Goal: Transaction & Acquisition: Purchase product/service

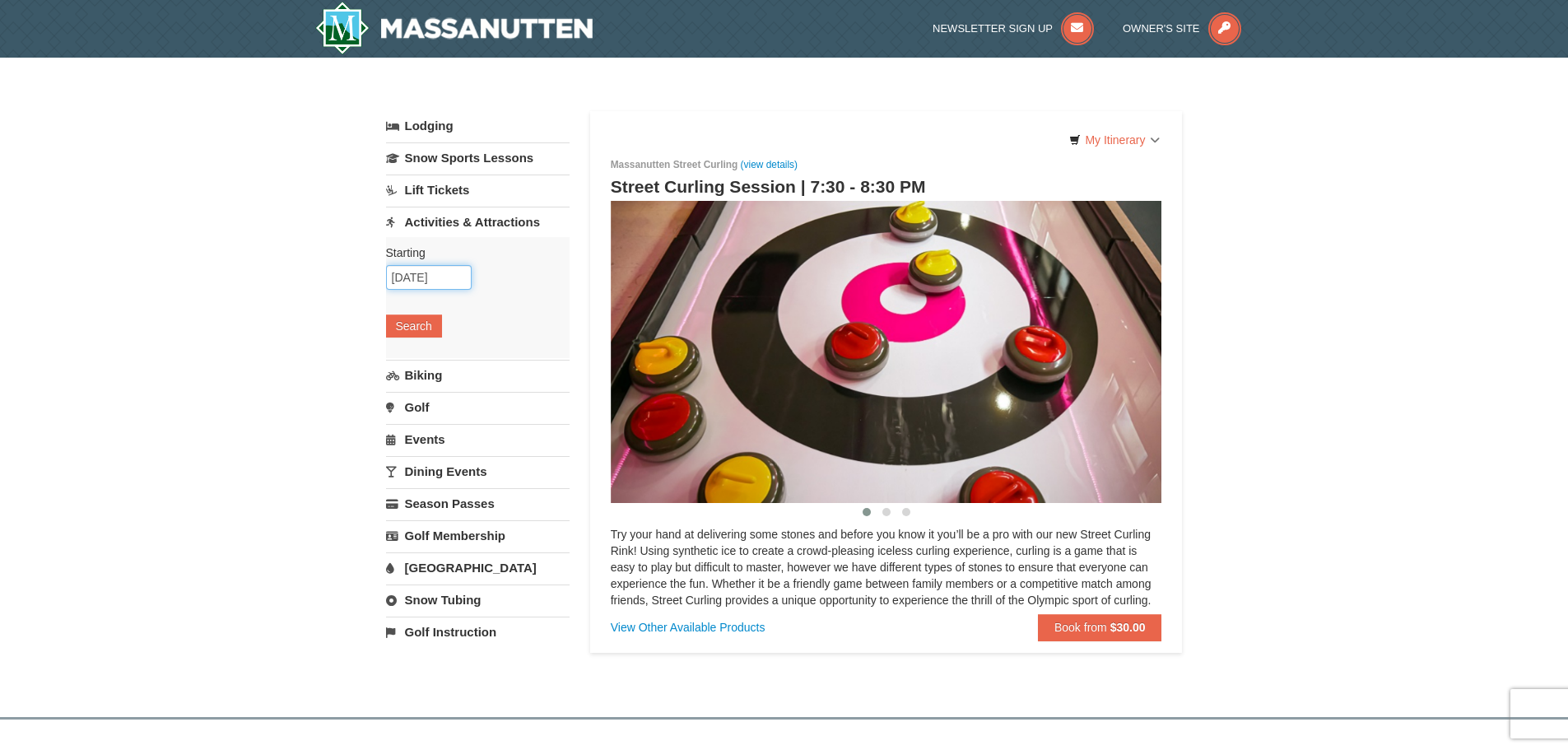
click at [436, 285] on input "[DATE]" at bounding box center [429, 277] width 86 height 25
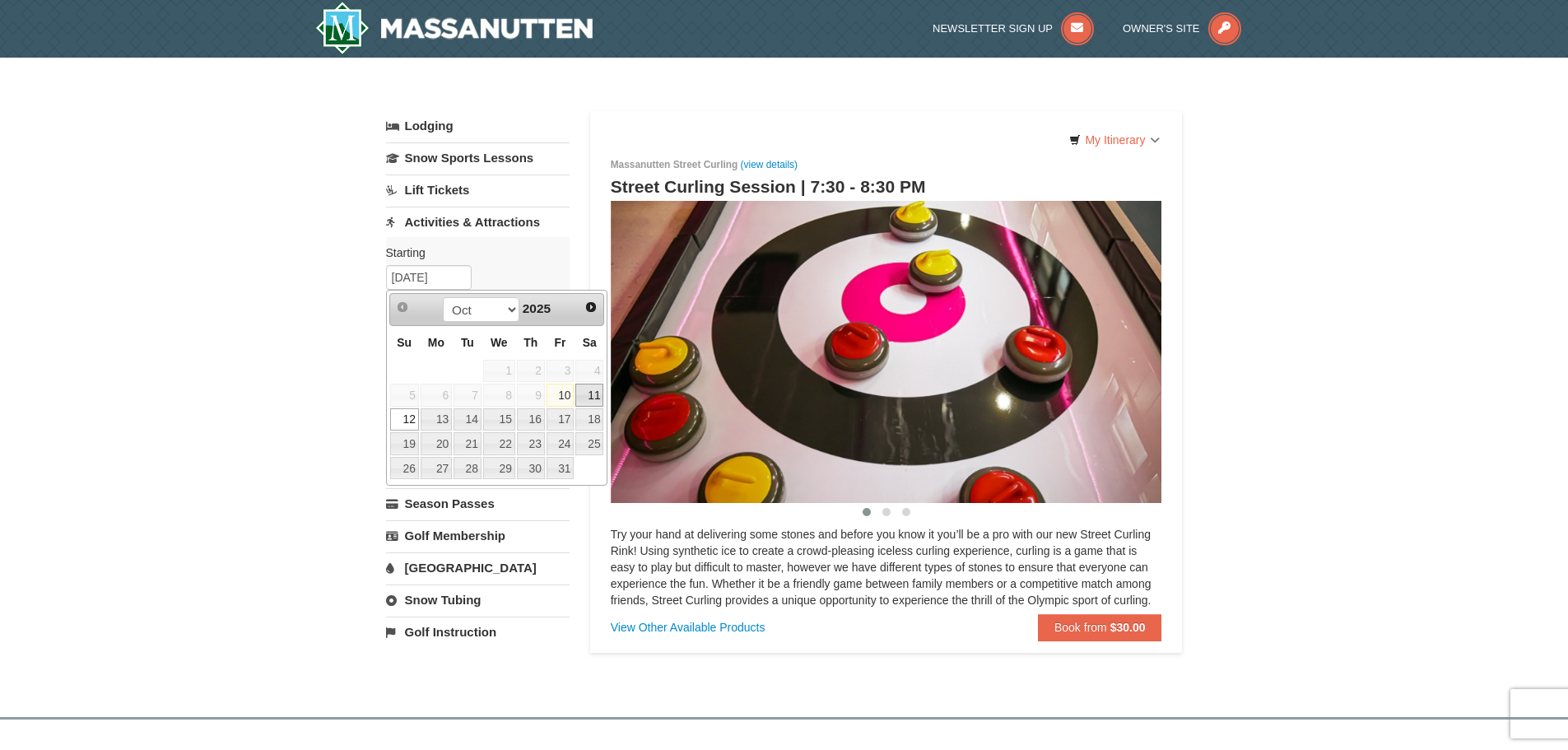
click at [587, 391] on link "11" at bounding box center [590, 395] width 28 height 23
type input "[DATE]"
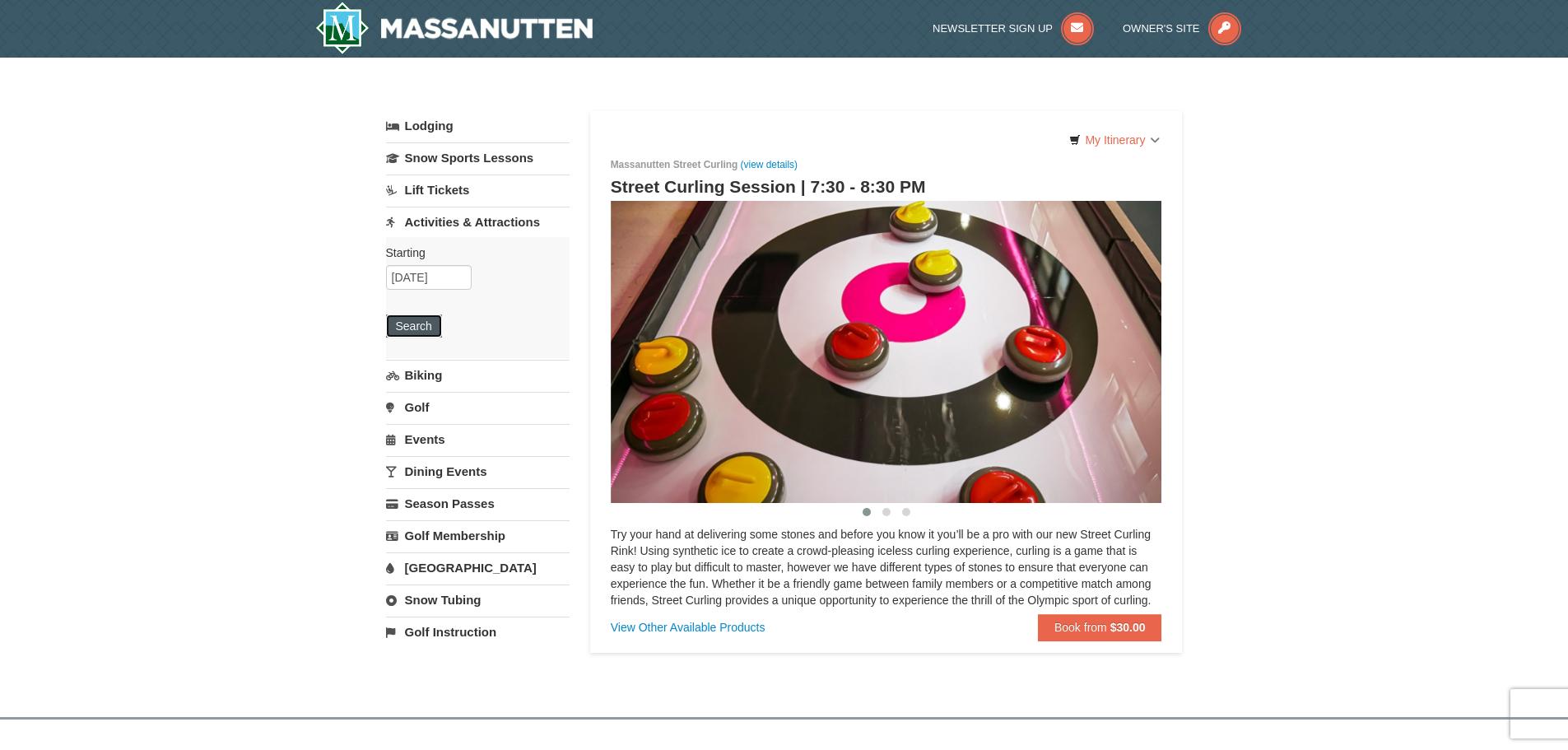
click at [416, 320] on button "Search" at bounding box center [414, 326] width 56 height 23
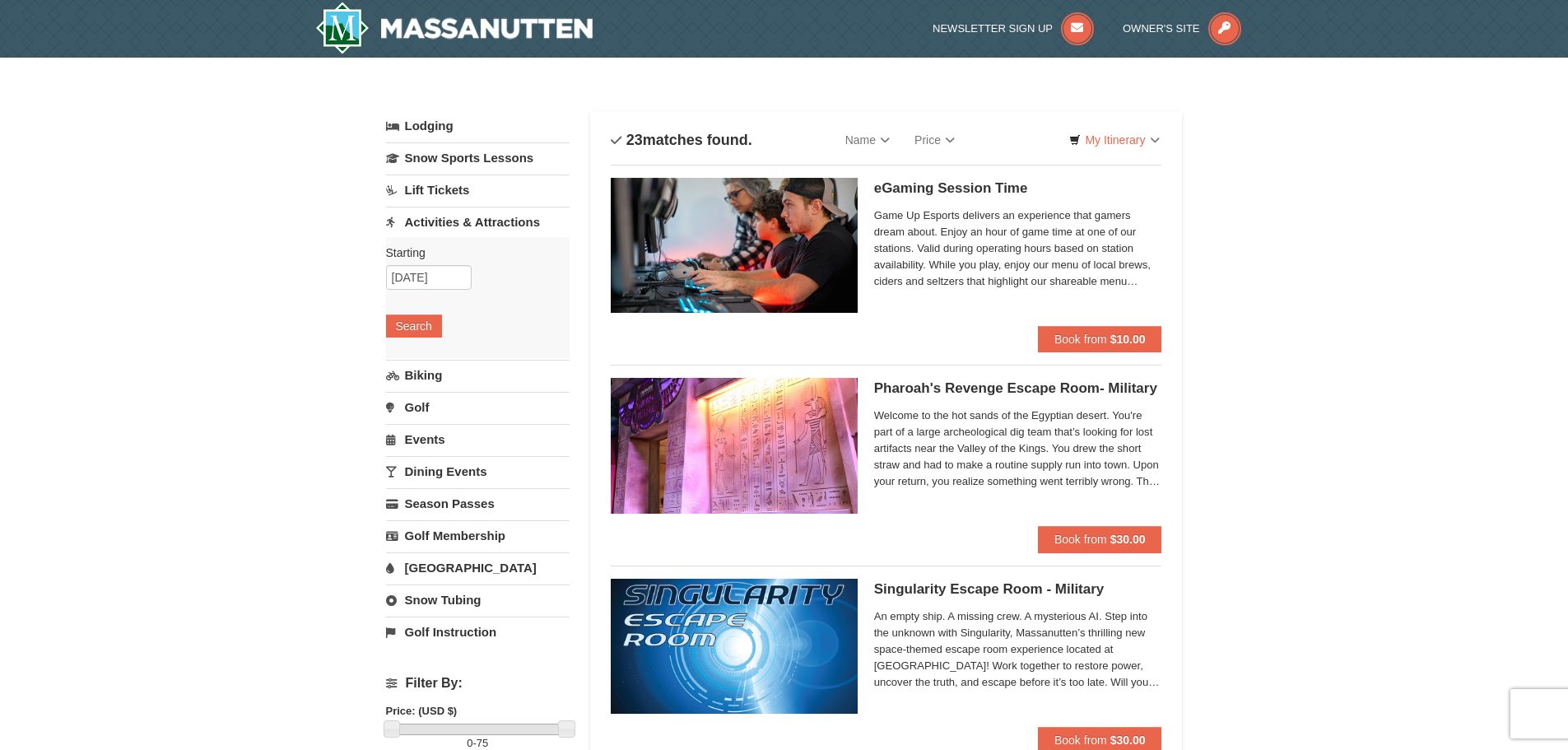
click at [423, 260] on label "Starting Please format dates MM/DD/YYYY Please format dates MM/DD/YYYY" at bounding box center [471, 253] width 171 height 16
click at [414, 280] on input "[DATE]" at bounding box center [429, 277] width 86 height 25
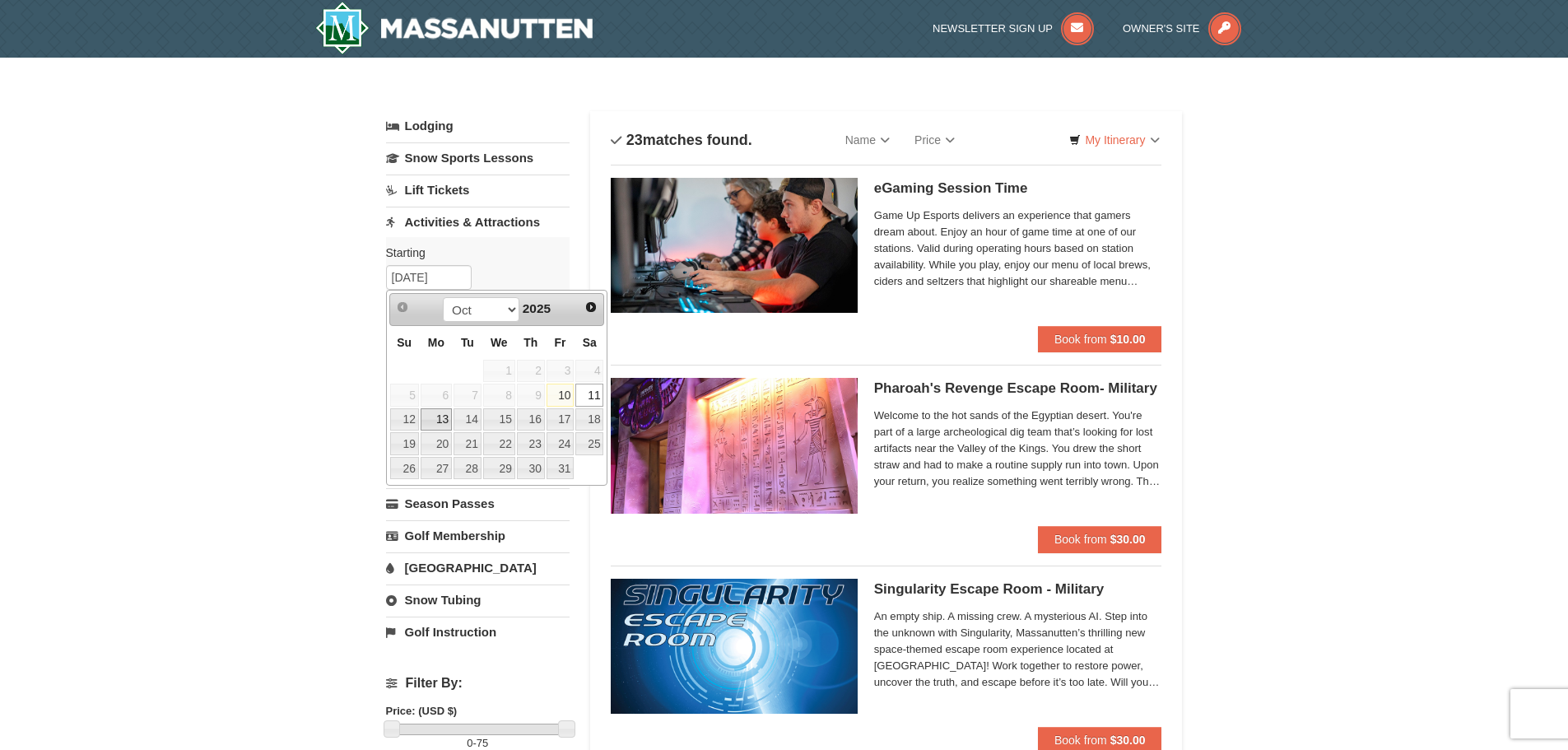
click at [441, 417] on link "13" at bounding box center [436, 420] width 31 height 23
type input "10/13/2025"
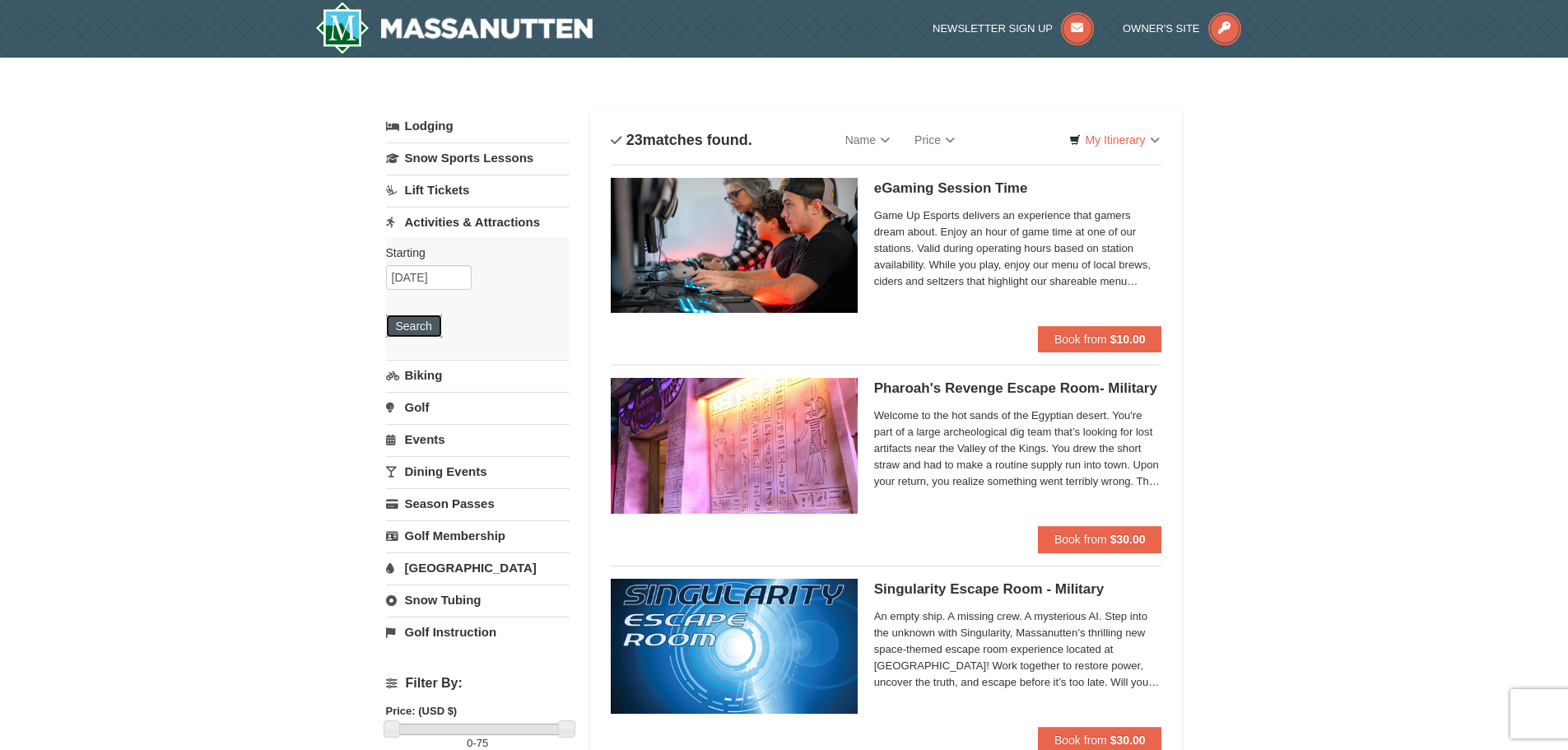
click at [429, 323] on button "Search" at bounding box center [414, 326] width 56 height 23
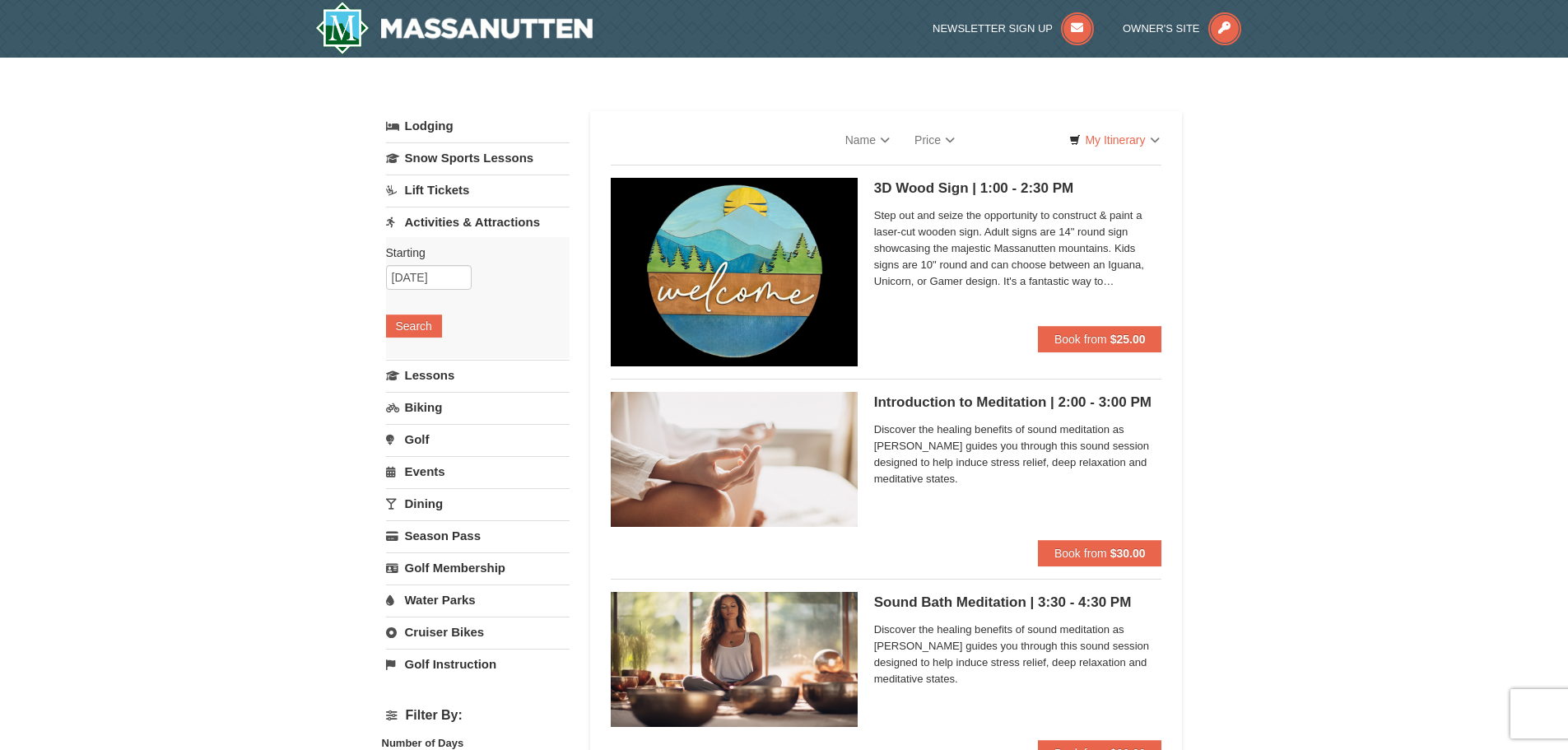
select select "10"
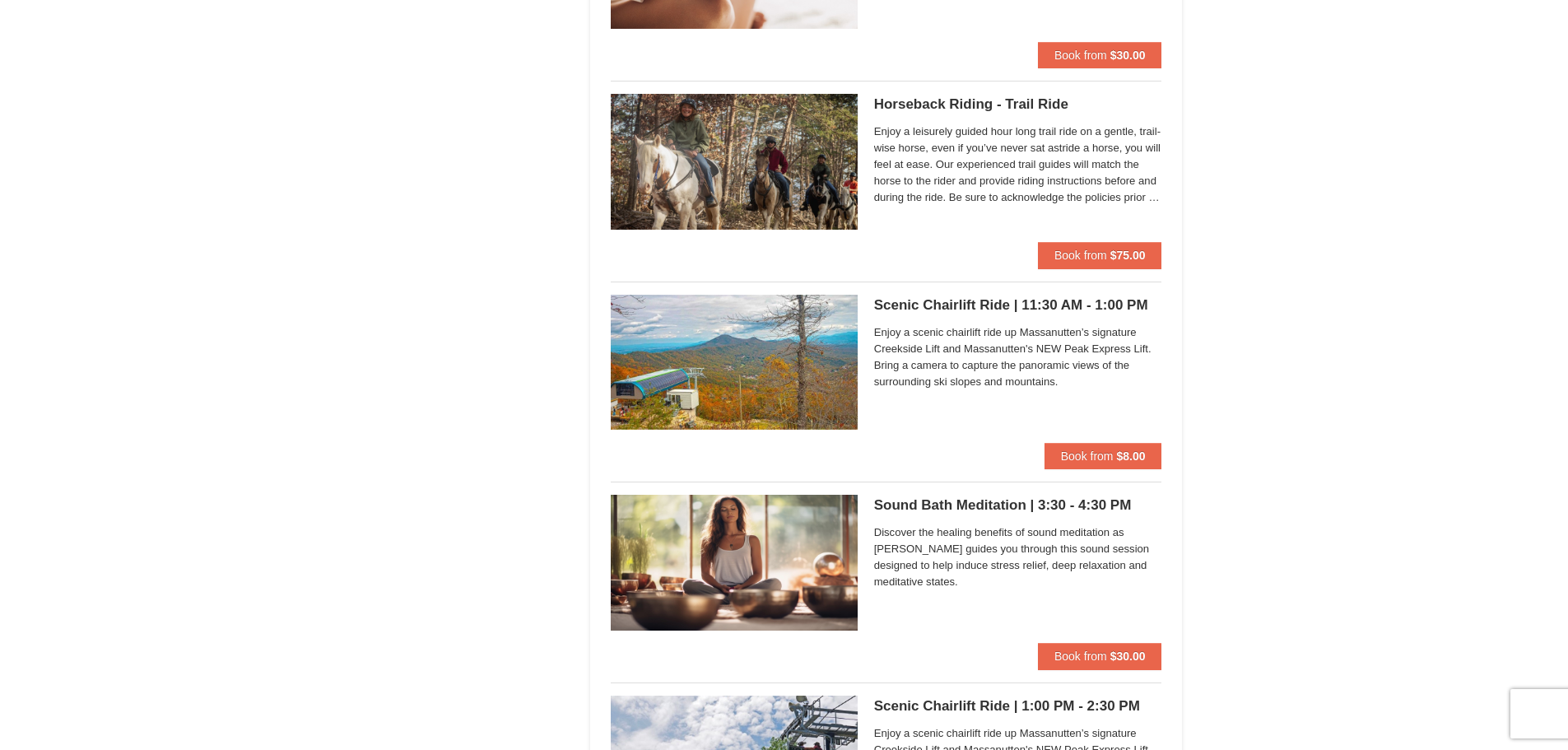
scroll to position [1730, 0]
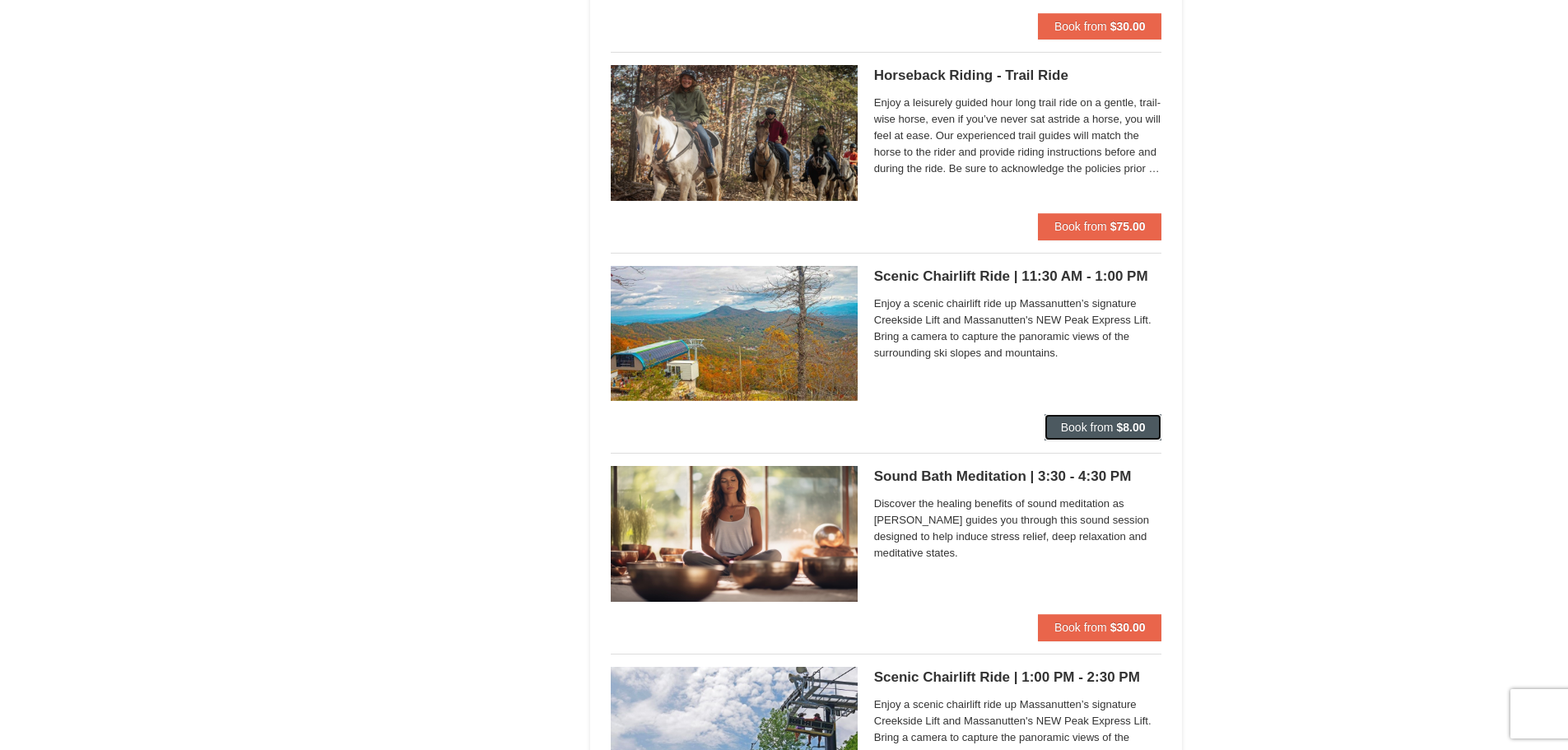
click at [1128, 421] on strong "$8.00" at bounding box center [1130, 427] width 29 height 13
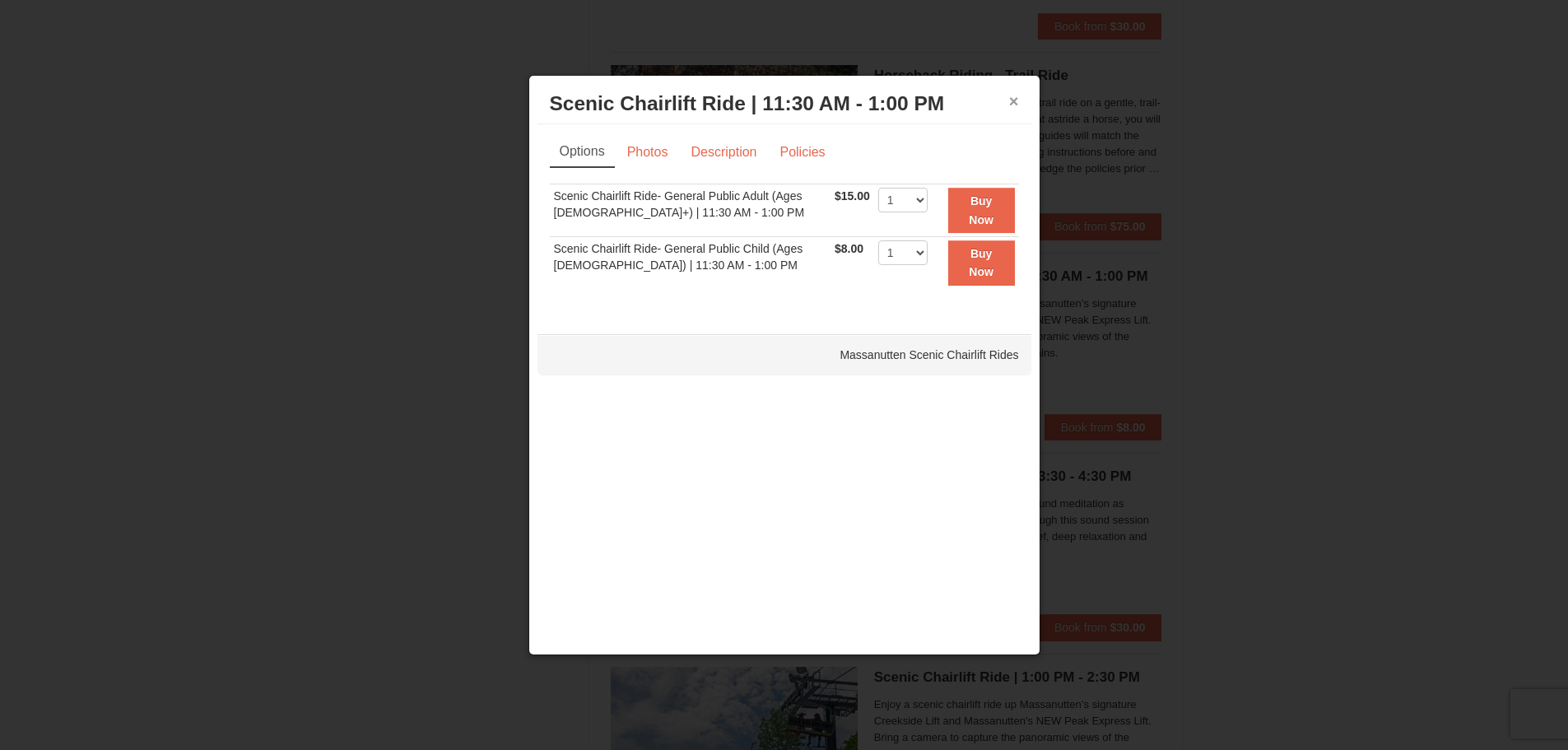
click at [1014, 105] on button "×" at bounding box center [1014, 101] width 10 height 16
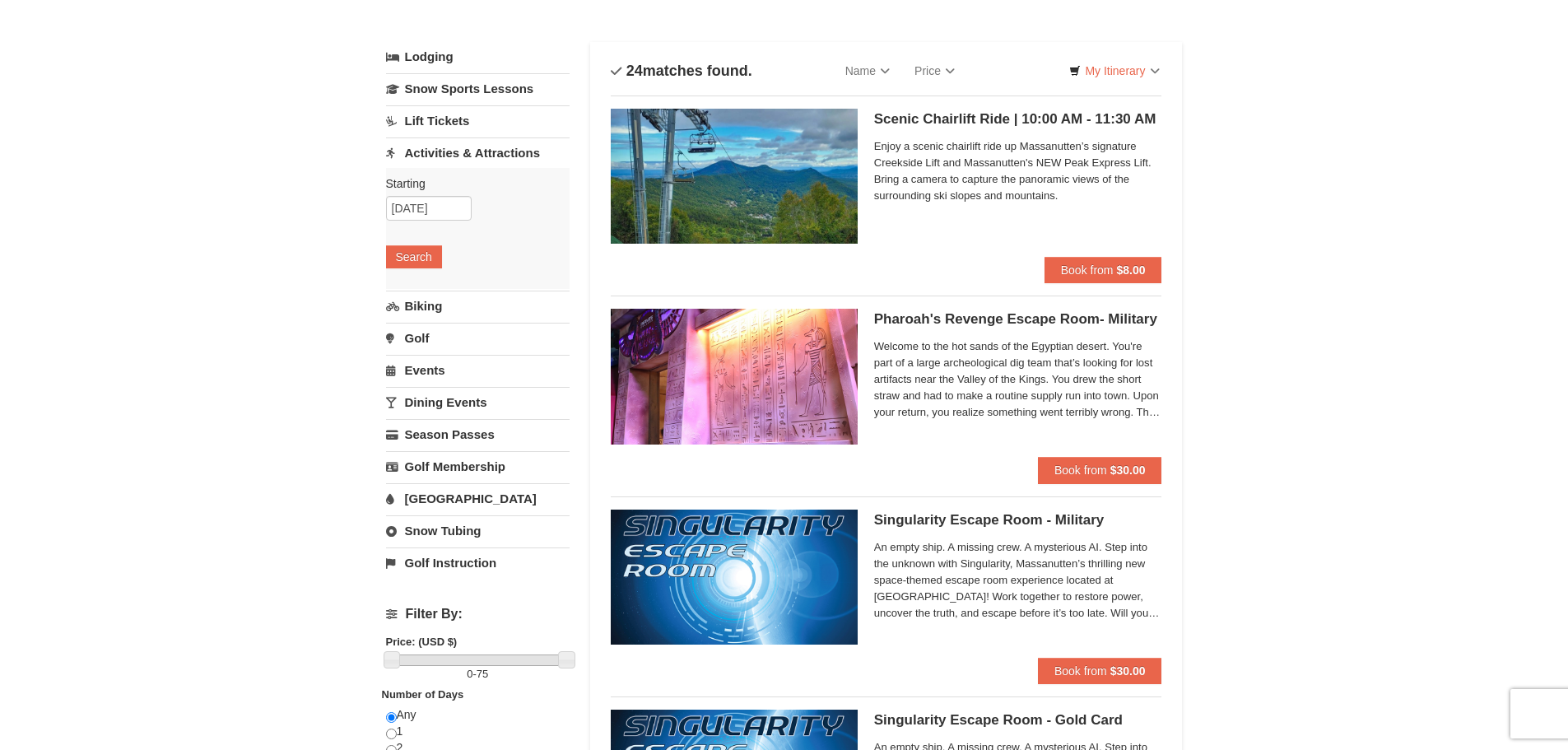
scroll to position [0, 0]
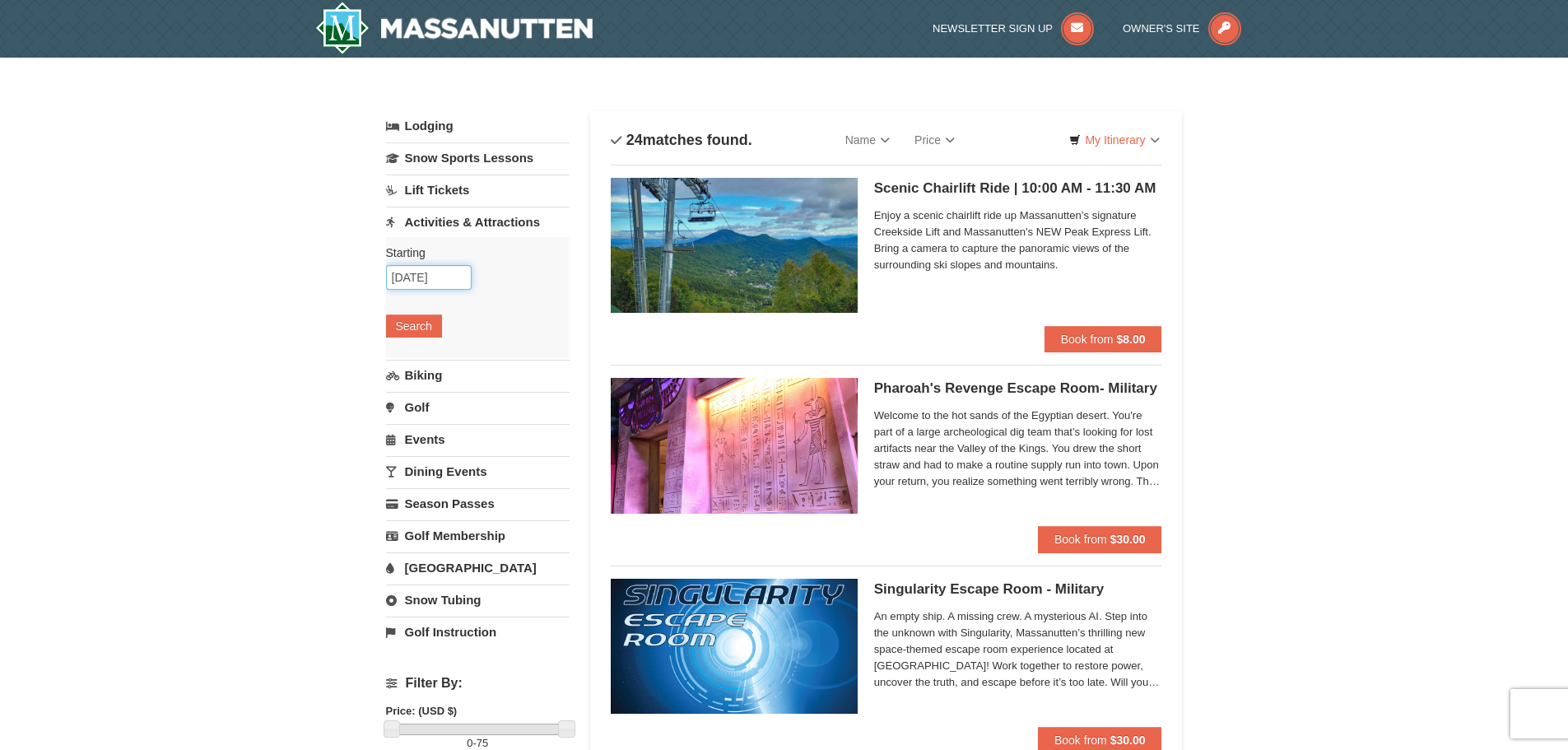
click at [436, 278] on input "10/13/2025" at bounding box center [429, 277] width 86 height 25
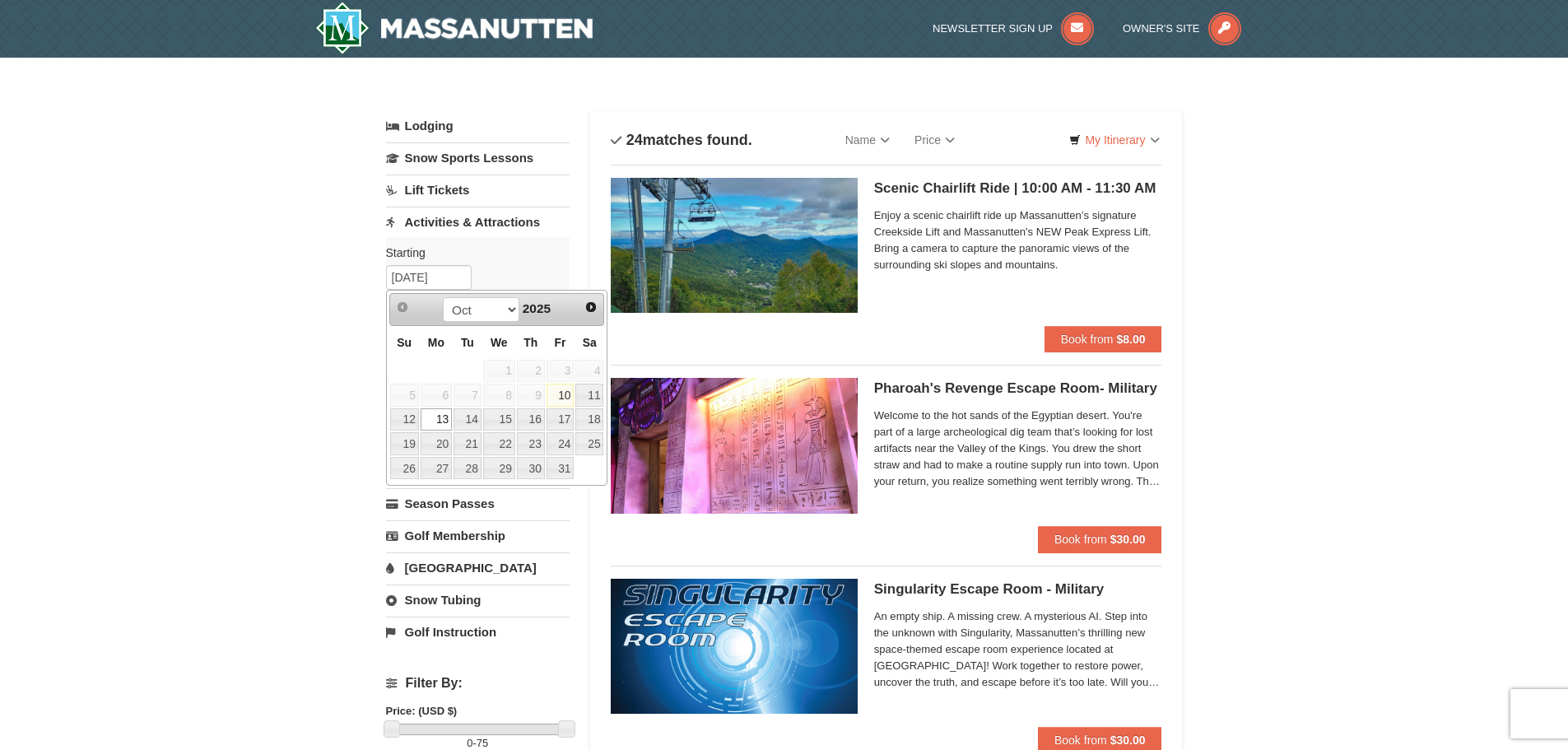
click at [571, 390] on link "10" at bounding box center [561, 395] width 28 height 23
type input "10/10/2025"
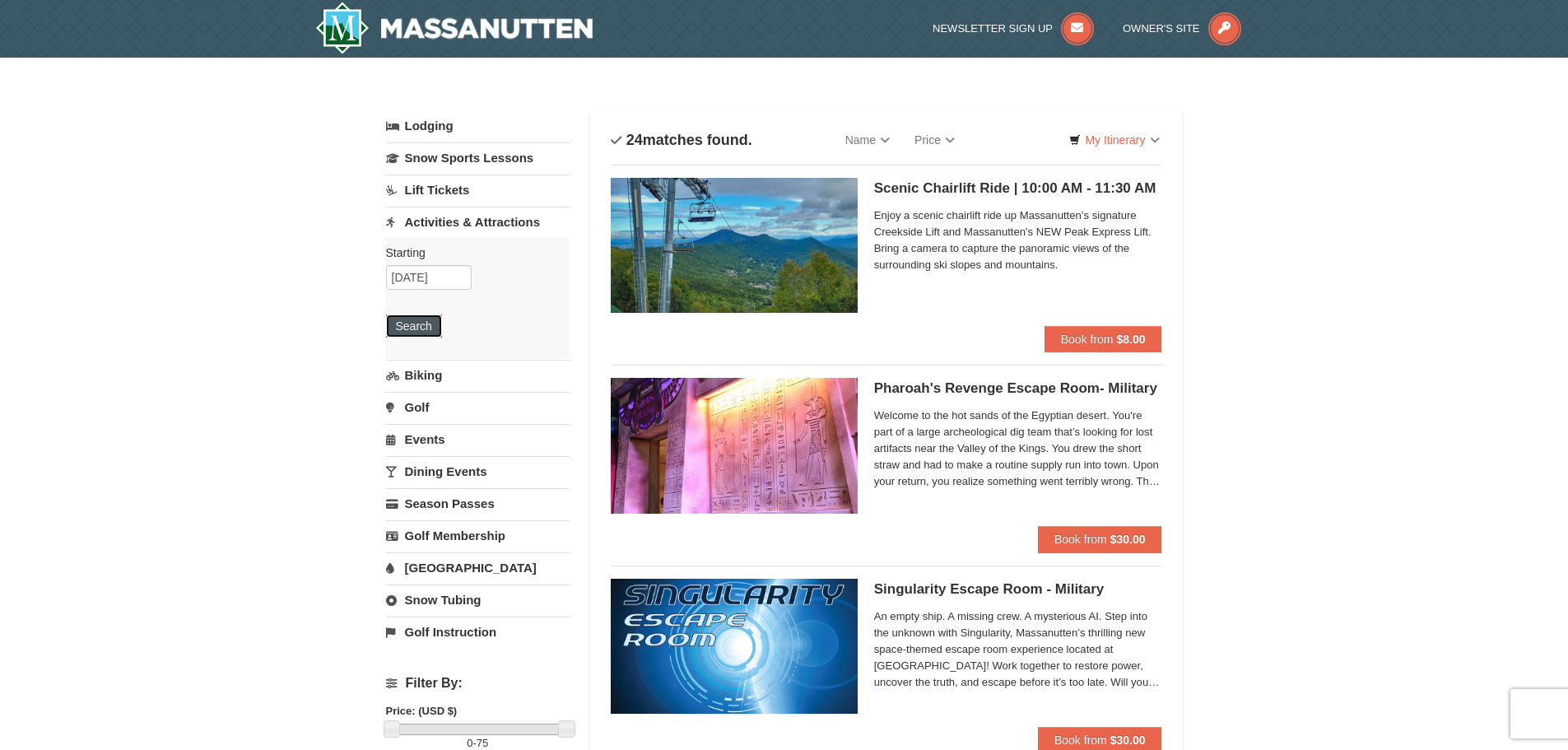
click at [435, 320] on button "Search" at bounding box center [414, 326] width 56 height 23
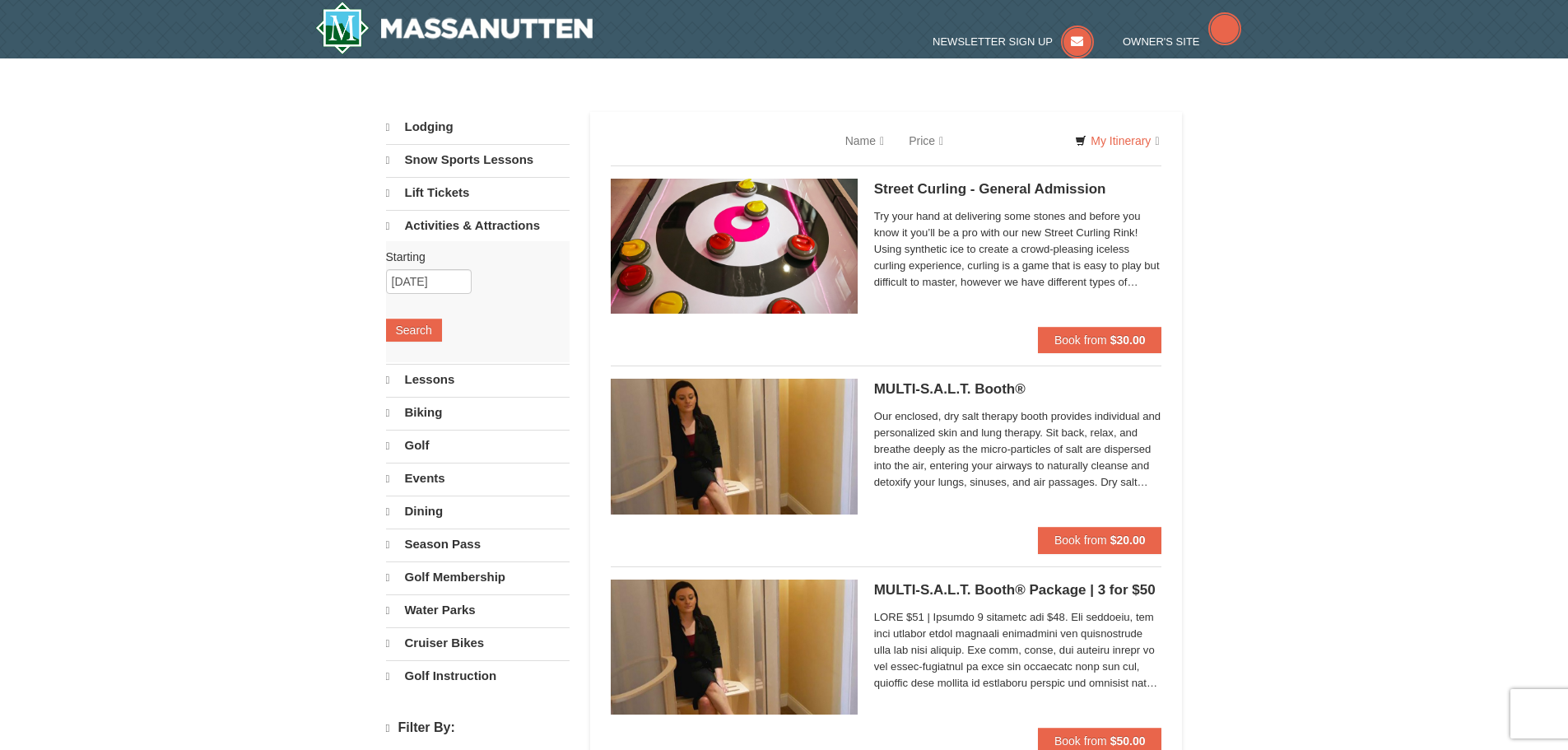
select select "10"
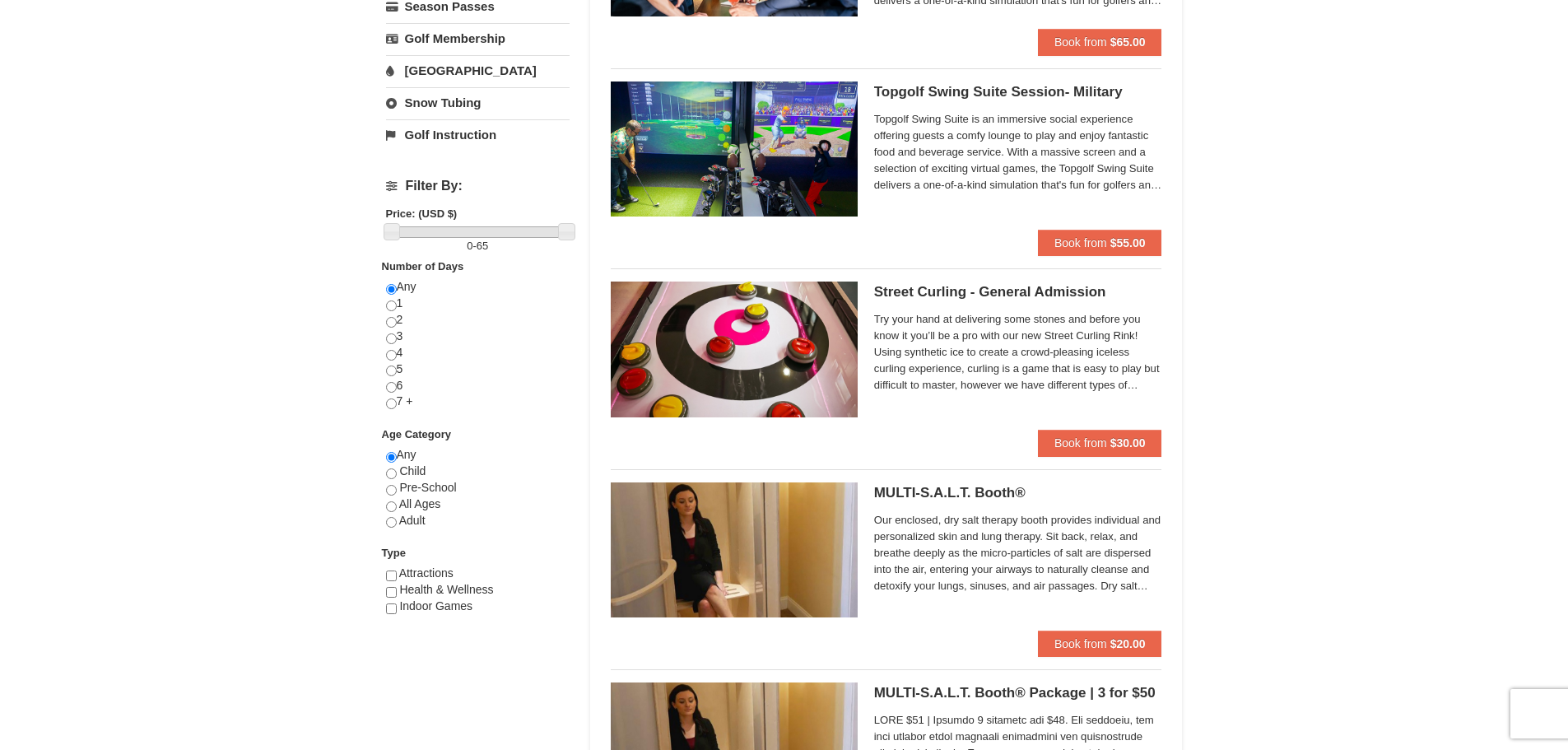
scroll to position [577, 0]
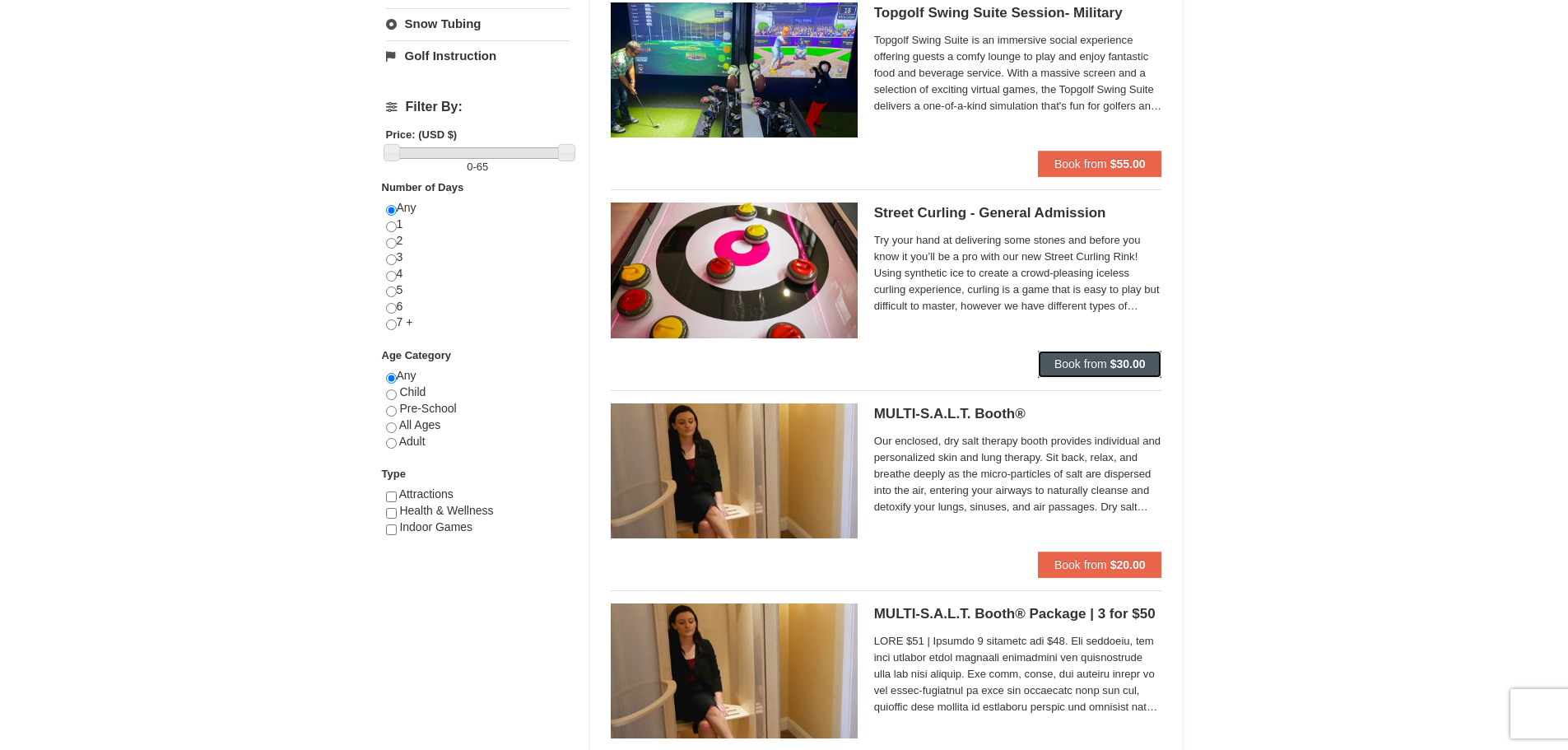
click at [1119, 357] on strong "$30.00" at bounding box center [1127, 363] width 35 height 13
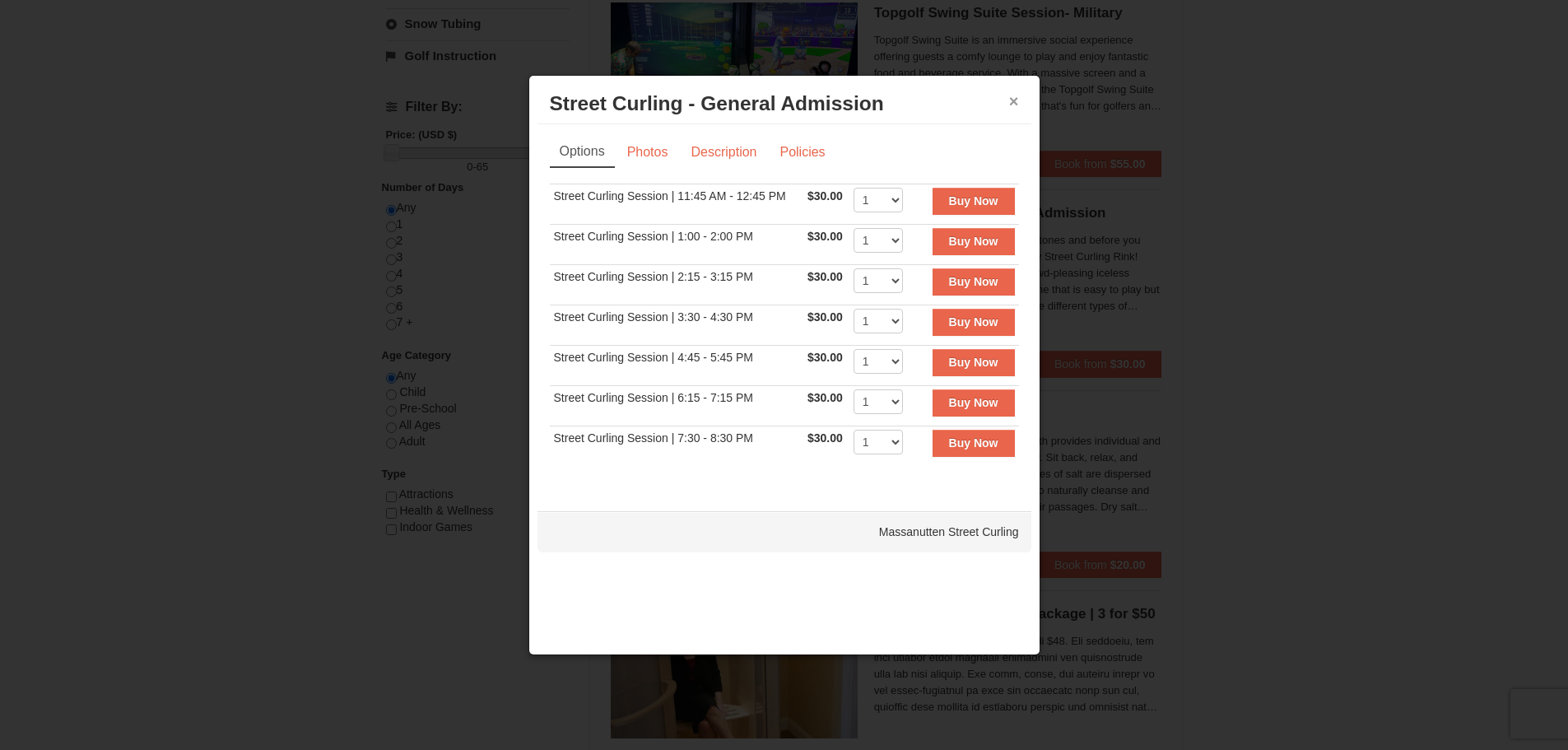
click at [1010, 108] on button "×" at bounding box center [1014, 101] width 10 height 16
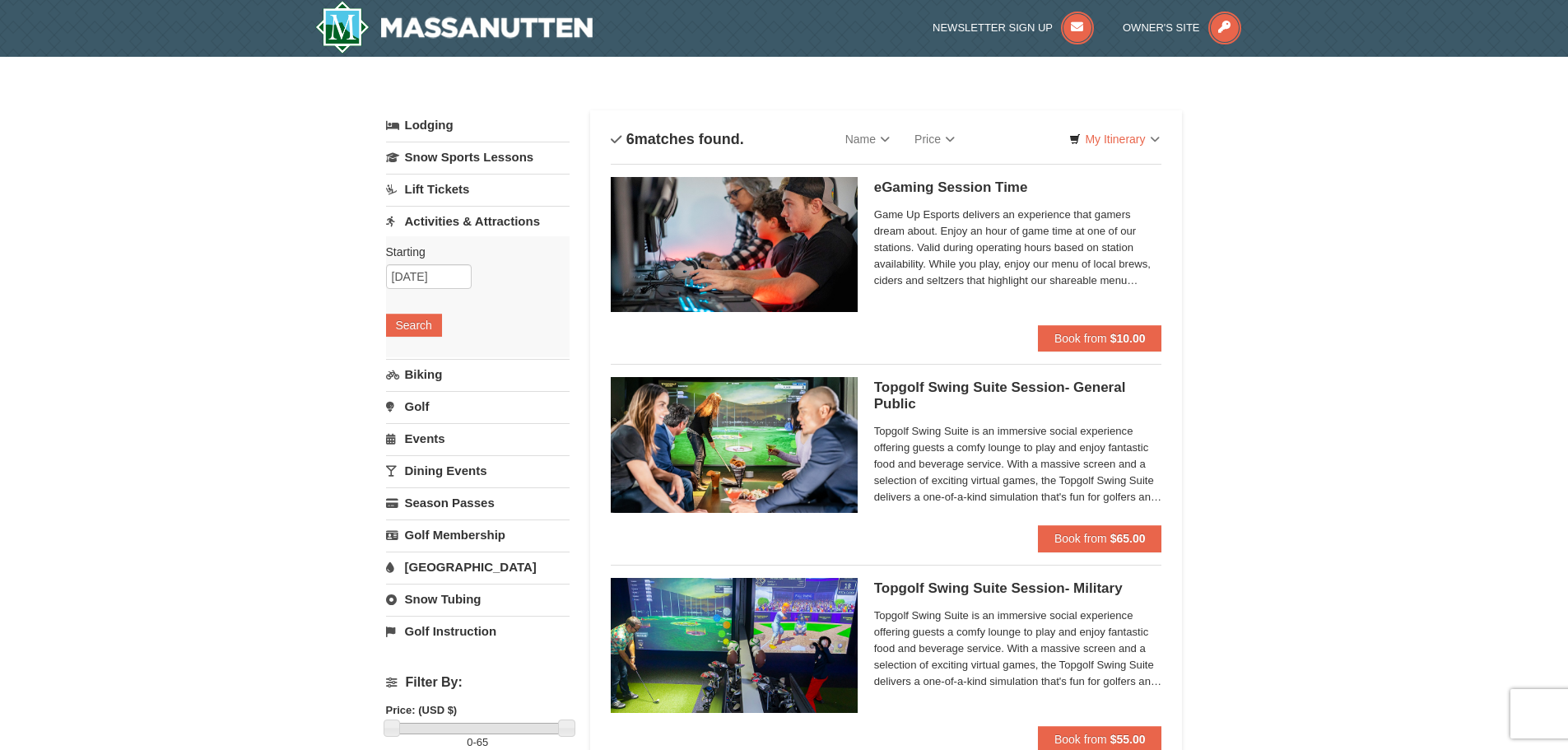
scroll to position [0, 0]
